Goal: Task Accomplishment & Management: Complete application form

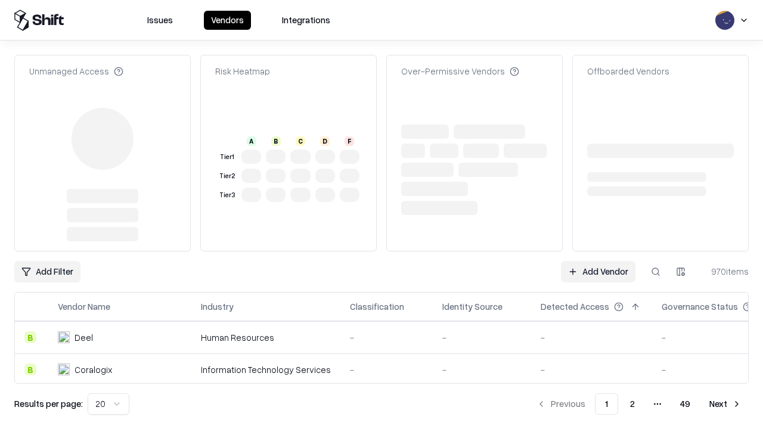
click at [598, 261] on link "Add Vendor" at bounding box center [598, 271] width 74 height 21
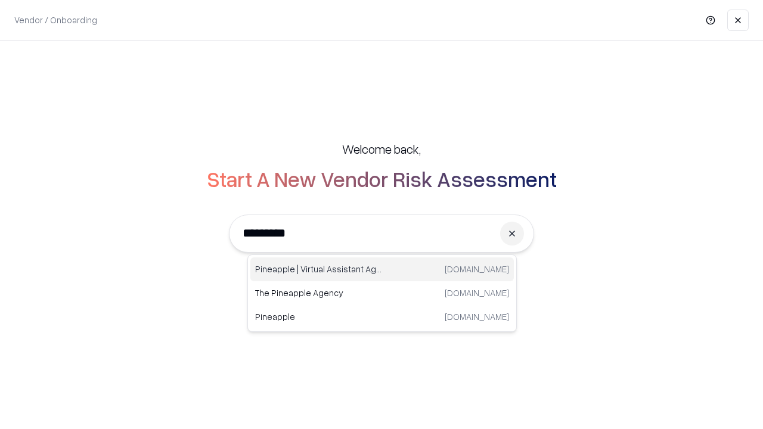
click at [382, 269] on div "Pineapple | Virtual Assistant Agency [DOMAIN_NAME]" at bounding box center [381, 269] width 263 height 24
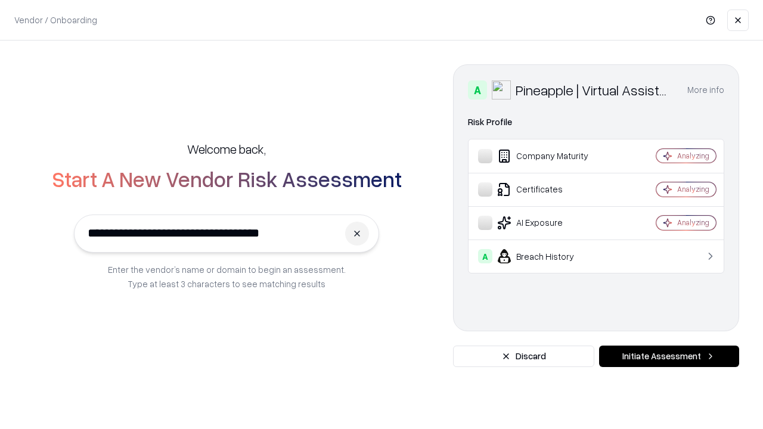
type input "**********"
click at [669, 356] on button "Initiate Assessment" at bounding box center [669, 356] width 140 height 21
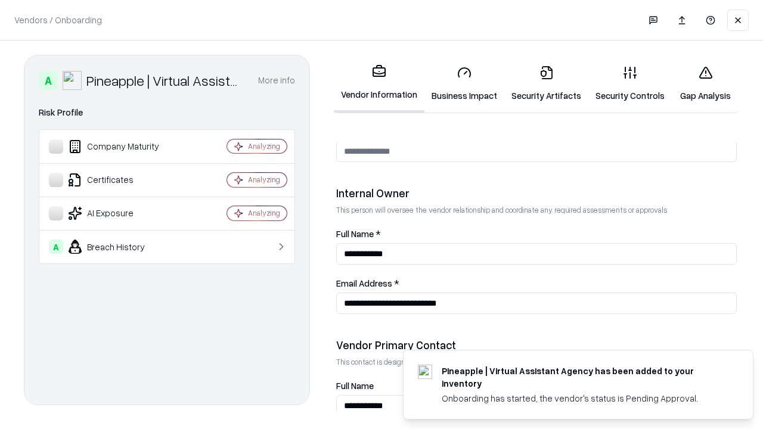
scroll to position [617, 0]
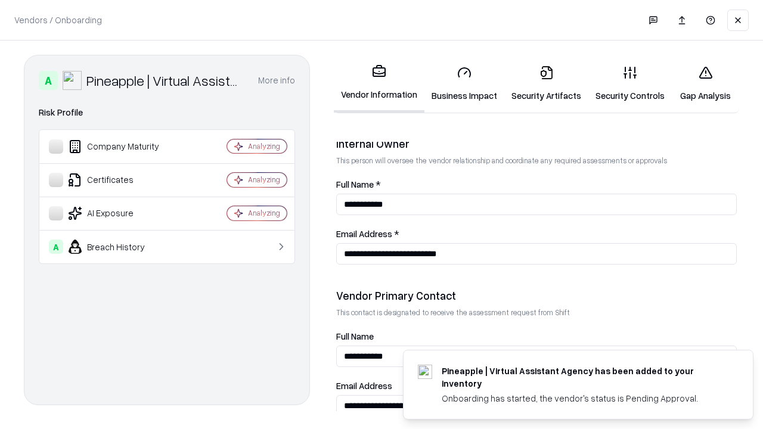
click at [464, 83] on link "Business Impact" at bounding box center [464, 83] width 80 height 55
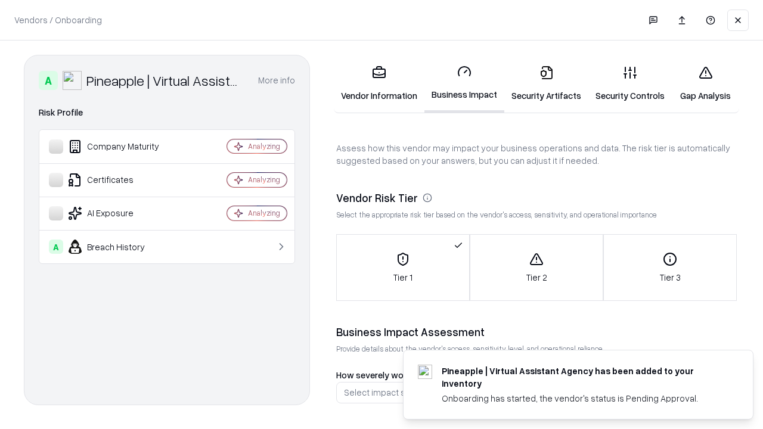
click at [546, 83] on link "Security Artifacts" at bounding box center [546, 83] width 84 height 55
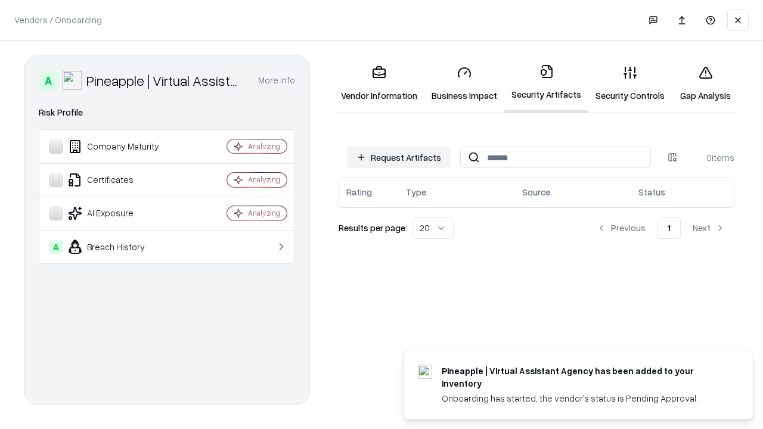
click at [399, 157] on button "Request Artifacts" at bounding box center [399, 157] width 104 height 21
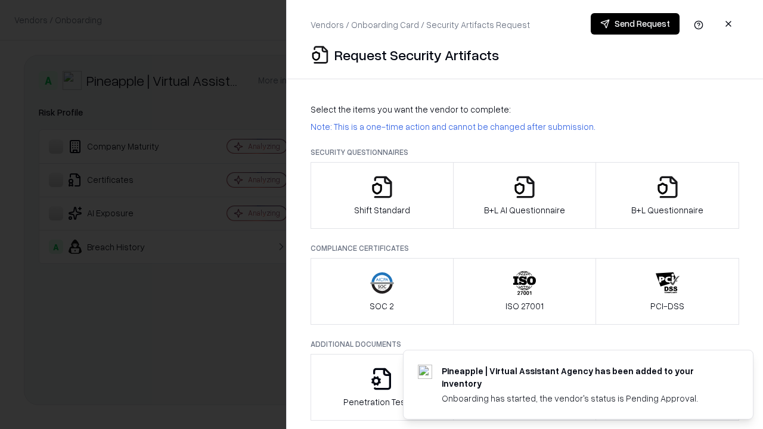
click at [381, 195] on icon "button" at bounding box center [382, 187] width 24 height 24
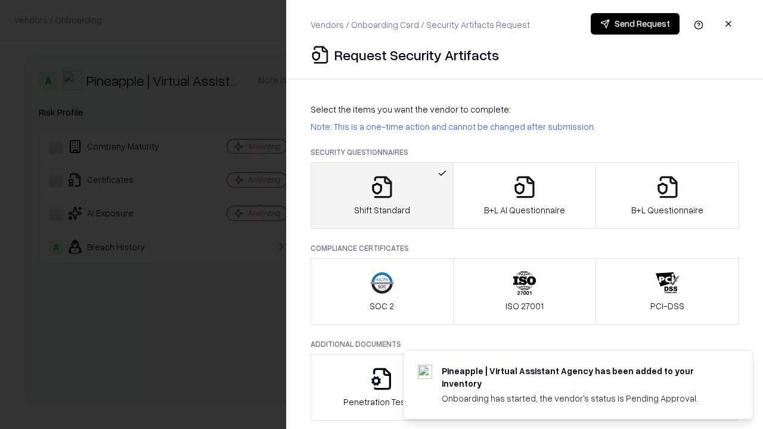
click at [635, 24] on button "Send Request" at bounding box center [635, 23] width 89 height 21
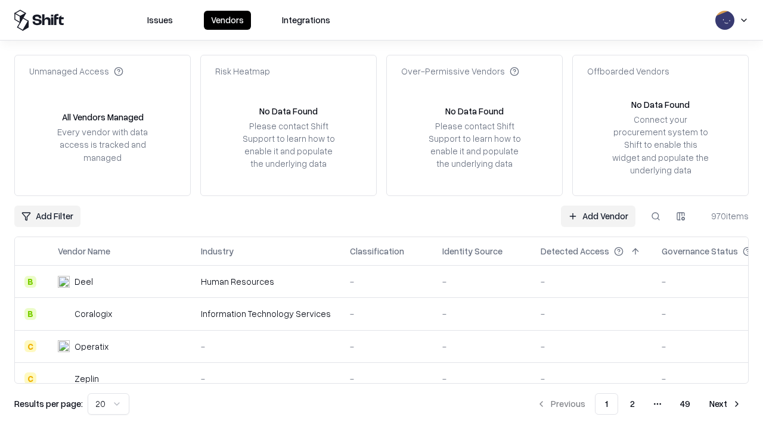
click at [655, 216] on button at bounding box center [655, 216] width 21 height 21
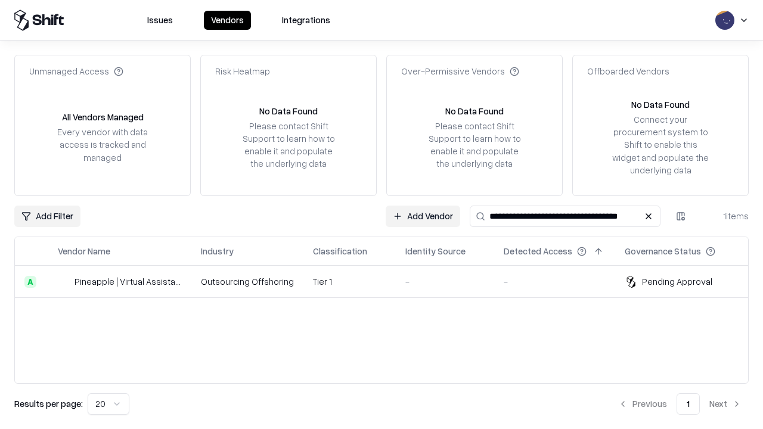
type input "**********"
click at [389, 281] on td "Tier 1" at bounding box center [349, 282] width 92 height 32
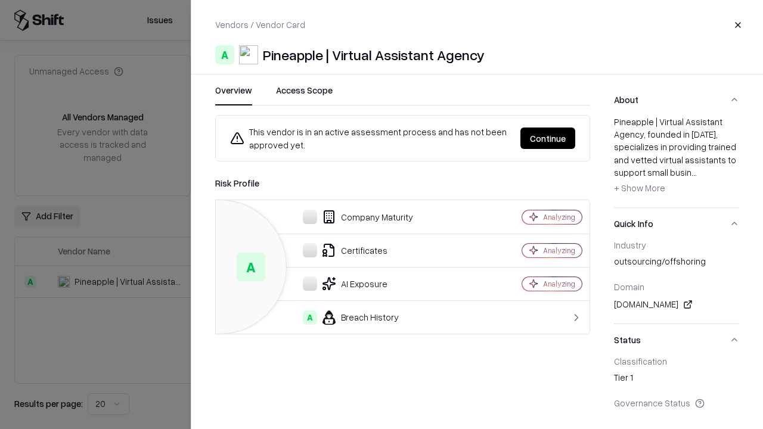
click at [548, 138] on button "Continue" at bounding box center [547, 138] width 55 height 21
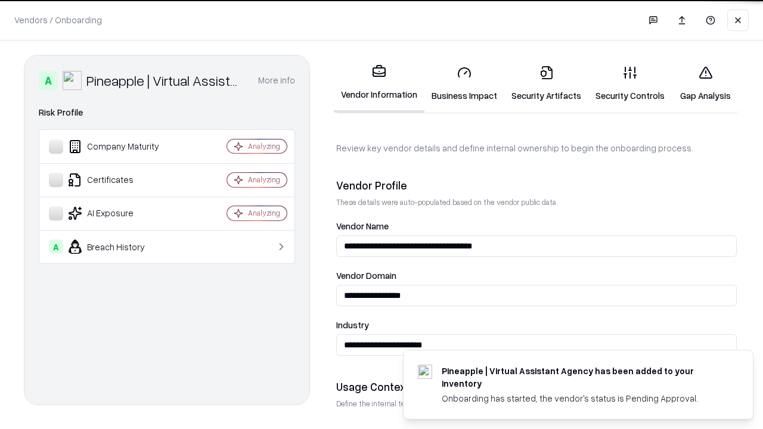
click at [546, 83] on link "Security Artifacts" at bounding box center [546, 83] width 84 height 55
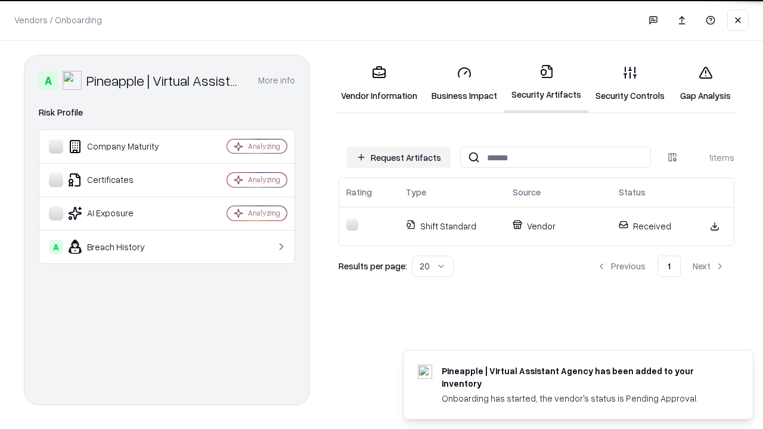
click at [630, 83] on link "Security Controls" at bounding box center [629, 83] width 83 height 55
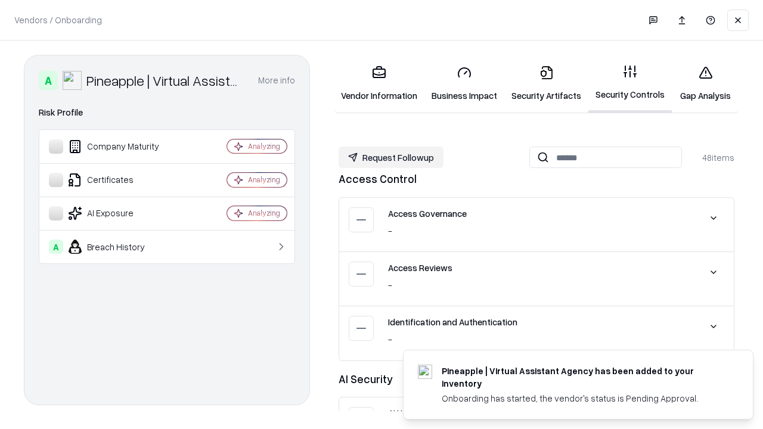
click at [391, 157] on button "Request Followup" at bounding box center [390, 157] width 105 height 21
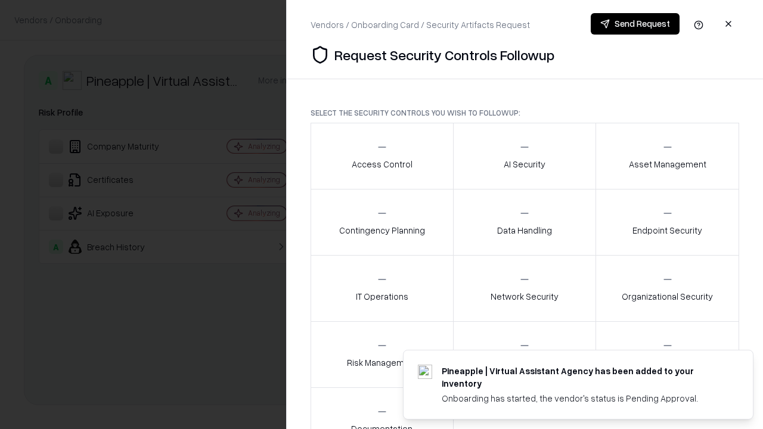
click at [381, 156] on div "Access Control" at bounding box center [382, 155] width 61 height 29
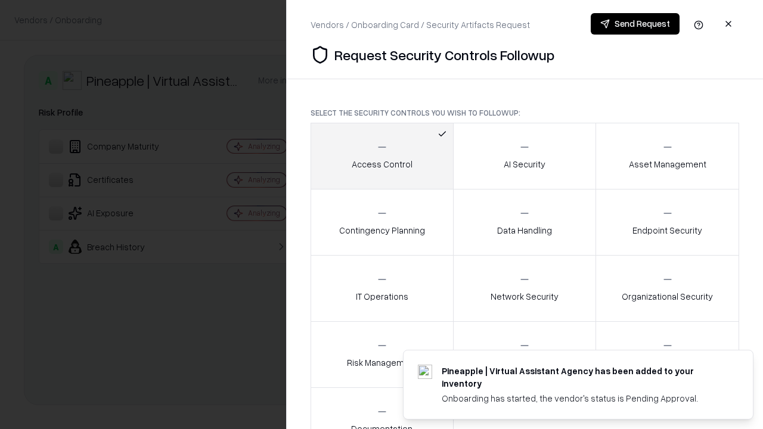
click at [635, 24] on button "Send Request" at bounding box center [635, 23] width 89 height 21
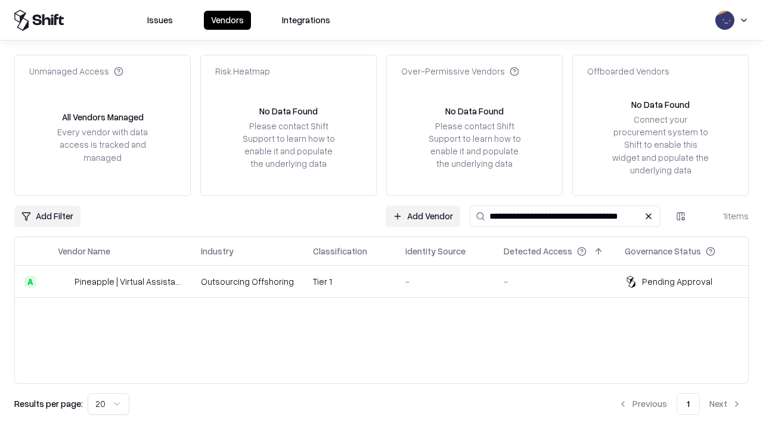
type input "**********"
click at [389, 281] on td "Tier 1" at bounding box center [349, 282] width 92 height 32
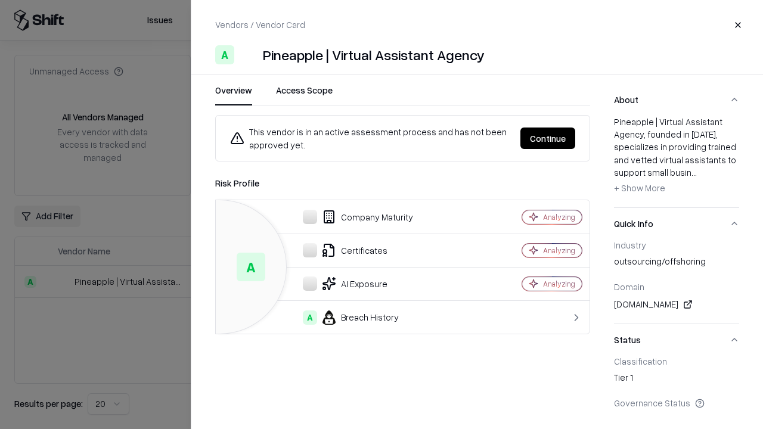
click at [548, 138] on button "Continue" at bounding box center [547, 138] width 55 height 21
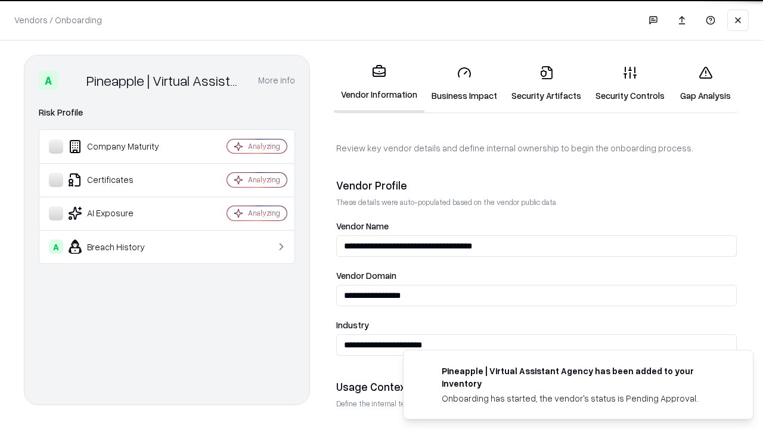
click at [705, 83] on link "Gap Analysis" at bounding box center [705, 83] width 67 height 55
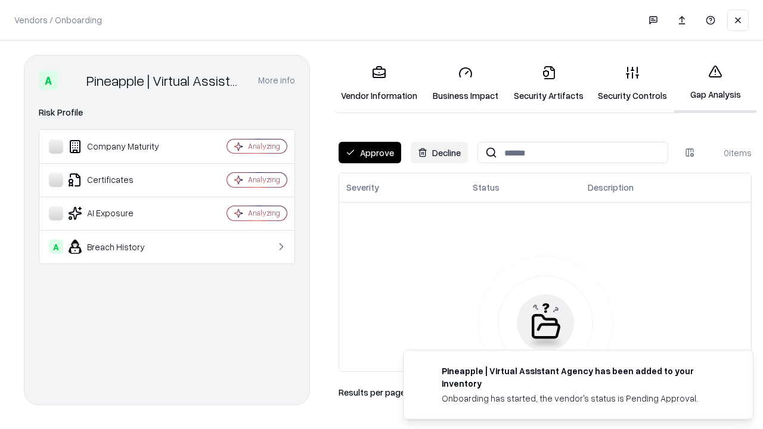
click at [369, 153] on button "Approve" at bounding box center [369, 152] width 63 height 21
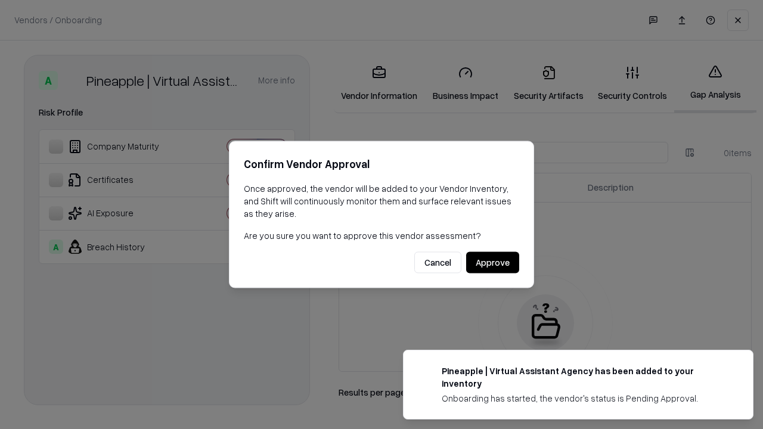
click at [492, 262] on button "Approve" at bounding box center [492, 262] width 53 height 21
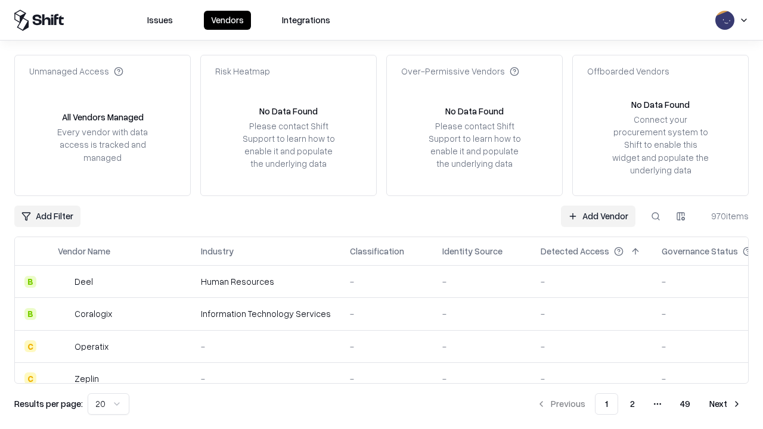
type input "**********"
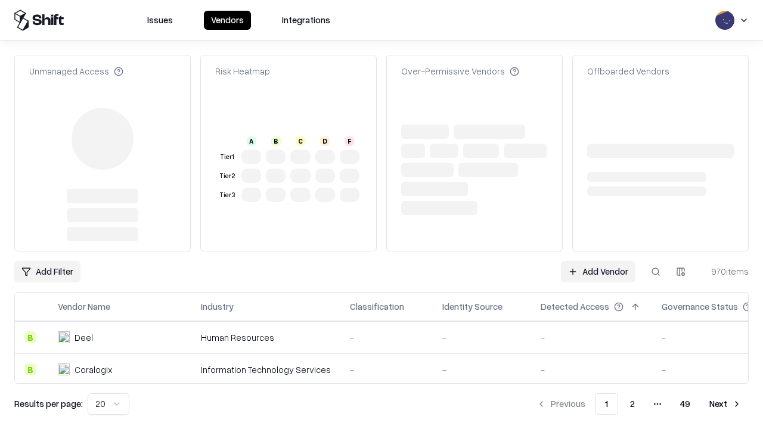
click at [598, 261] on link "Add Vendor" at bounding box center [598, 271] width 74 height 21
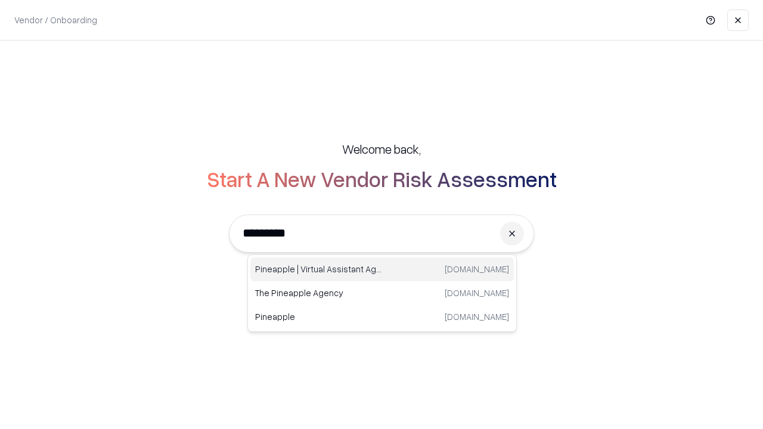
click at [382, 269] on div "Pineapple | Virtual Assistant Agency [DOMAIN_NAME]" at bounding box center [381, 269] width 263 height 24
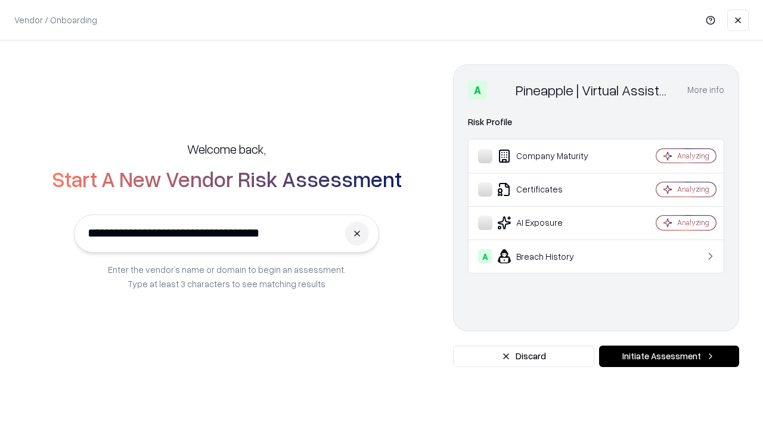
type input "**********"
click at [669, 356] on button "Initiate Assessment" at bounding box center [669, 356] width 140 height 21
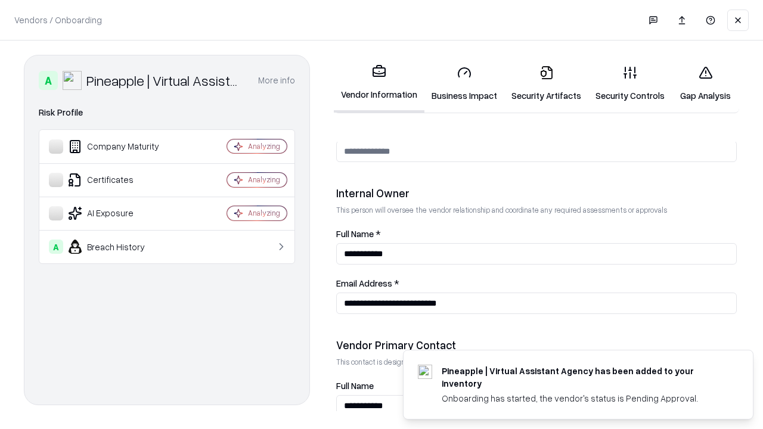
scroll to position [617, 0]
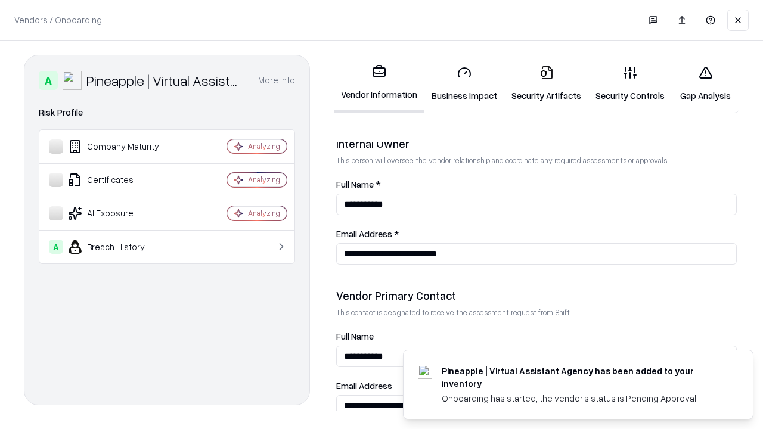
click at [705, 83] on link "Gap Analysis" at bounding box center [705, 83] width 67 height 55
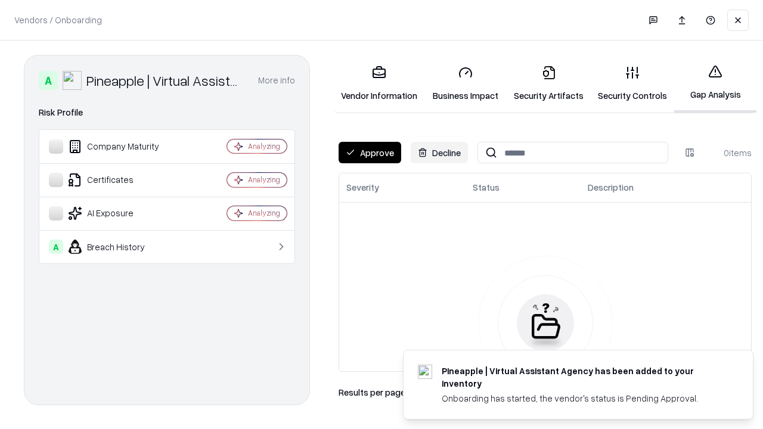
click at [369, 153] on button "Approve" at bounding box center [369, 152] width 63 height 21
